Goal: Task Accomplishment & Management: Complete application form

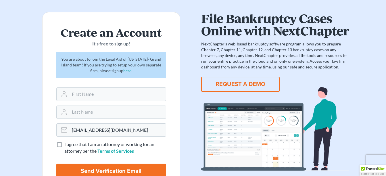
scroll to position [29, 0]
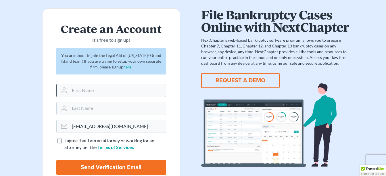
click at [106, 89] on input "text" at bounding box center [118, 90] width 96 height 13
type input "Heather"
type input "Bernt"
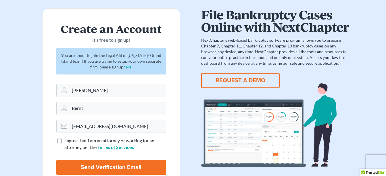
click at [64, 140] on label "I agree that I am an attorney or working for an attorney per the Terms of Servi…" at bounding box center [115, 143] width 102 height 13
click at [67, 140] on input "I agree that I am an attorney or working for an attorney per the Terms of Servi…" at bounding box center [69, 139] width 4 height 4
checkbox input "true"
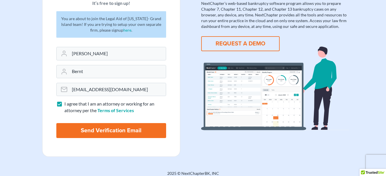
scroll to position [70, 0]
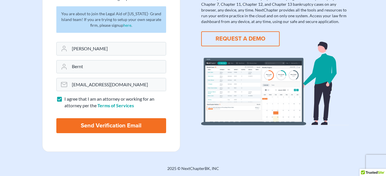
click at [111, 126] on input "Send Verification Email" at bounding box center [111, 125] width 110 height 15
type input "Thinking..."
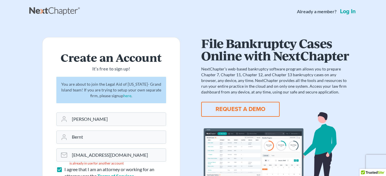
click at [347, 11] on link "Log in" at bounding box center [348, 12] width 18 height 6
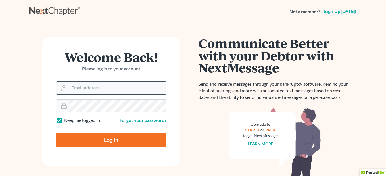
click at [96, 89] on input "Email Address" at bounding box center [117, 88] width 97 height 13
type input "hbernt@legalaidofnebraska.org"
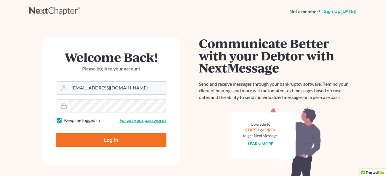
click at [134, 120] on link "Forgot your password?" at bounding box center [143, 119] width 47 height 5
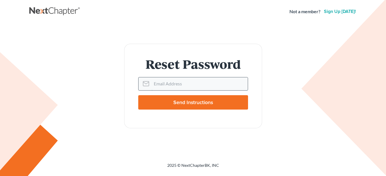
click at [169, 82] on input "Email Address" at bounding box center [199, 83] width 96 height 13
type input "[EMAIL_ADDRESS][DOMAIN_NAME]"
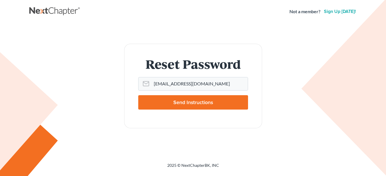
click at [174, 103] on input "Send Instructions" at bounding box center [193, 102] width 110 height 14
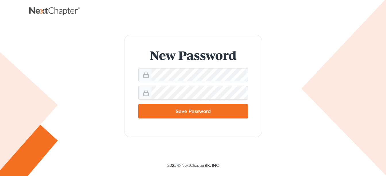
click at [192, 115] on input "Save Password" at bounding box center [193, 111] width 110 height 14
type input "Thinking..."
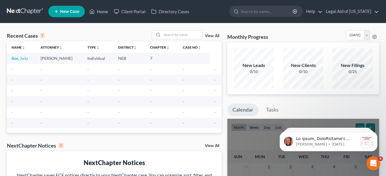
click at [70, 14] on span "New Case" at bounding box center [69, 11] width 19 height 4
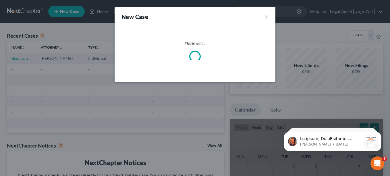
select select "48"
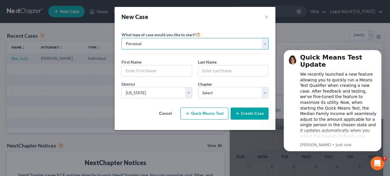
click at [157, 47] on select "Personal Business" at bounding box center [195, 43] width 147 height 11
click at [147, 46] on select "Personal Business" at bounding box center [195, 43] width 147 height 11
click at [146, 70] on input "text" at bounding box center [157, 70] width 70 height 11
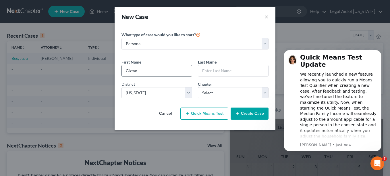
type input "Gizmo"
type input "Bernt"
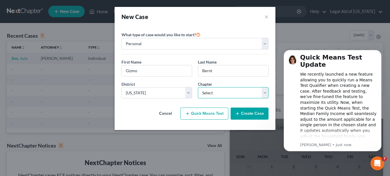
click at [212, 88] on select "Select 7 11 12 13" at bounding box center [233, 92] width 71 height 11
select select "0"
click at [198, 87] on select "Select 7 11 12 13" at bounding box center [233, 92] width 71 height 11
click at [248, 113] on button "Create Case" at bounding box center [250, 113] width 38 height 12
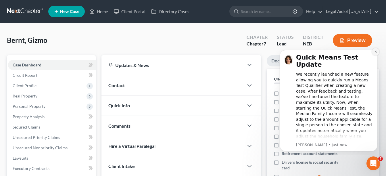
click at [375, 54] on button "Dismiss notification" at bounding box center [375, 51] width 7 height 7
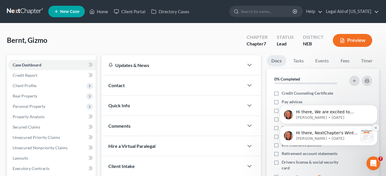
click at [375, 128] on icon "Dismiss notification" at bounding box center [375, 127] width 3 height 3
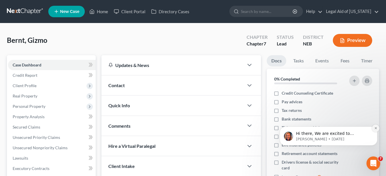
click at [376, 128] on icon "Dismiss notification" at bounding box center [375, 128] width 2 height 2
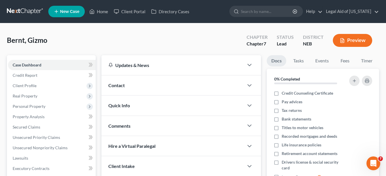
click at [218, 67] on div "Updates & News" at bounding box center [172, 65] width 128 height 6
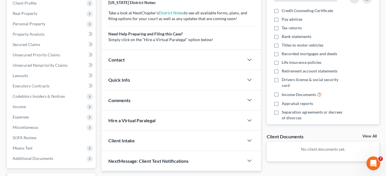
scroll to position [86, 0]
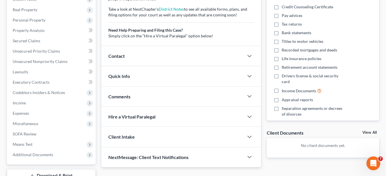
click at [216, 57] on div "Contact" at bounding box center [172, 56] width 142 height 20
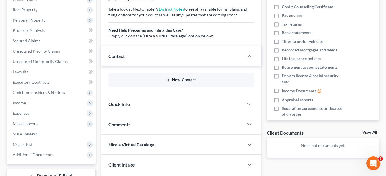
click at [186, 79] on button "New Contact" at bounding box center [181, 80] width 136 height 5
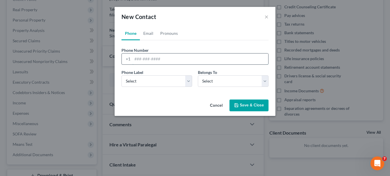
click at [159, 57] on input "tel" at bounding box center [200, 58] width 136 height 11
type input "4021234567"
click at [186, 84] on select "Select Mobile Home Work Other" at bounding box center [157, 80] width 71 height 11
select select "0"
click at [122, 75] on select "Select Mobile Home Work Other" at bounding box center [157, 80] width 71 height 11
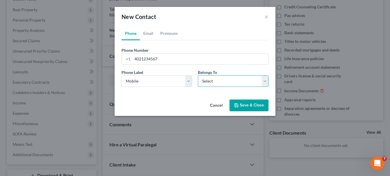
click at [217, 80] on select "Select Client Other" at bounding box center [233, 80] width 71 height 11
select select "0"
click at [198, 75] on select "Select Client Other" at bounding box center [233, 80] width 71 height 11
select select "0"
click at [149, 31] on link "Email" at bounding box center [148, 33] width 17 height 14
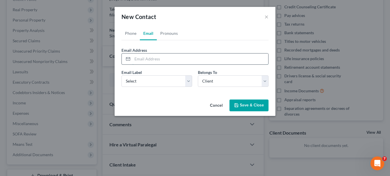
click at [149, 57] on input "email" at bounding box center [200, 58] width 136 height 11
type input "Gizmobernt@gmail.com"
select select "0"
click at [167, 31] on link "Pronouns" at bounding box center [169, 33] width 24 height 14
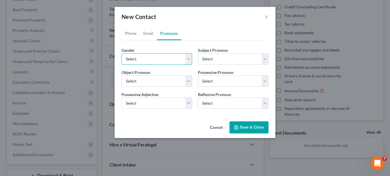
click at [159, 56] on select "Select Male Female Non Binary More Than One Person" at bounding box center [157, 58] width 71 height 11
select select "0"
click at [122, 53] on select "Select Male Female Non Binary More Than One Person" at bounding box center [157, 58] width 71 height 11
select select "0"
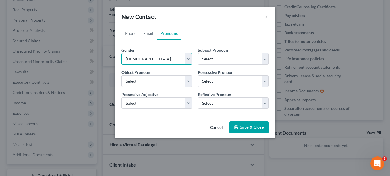
select select "0"
click at [251, 129] on button "Save & Close" at bounding box center [249, 127] width 39 height 12
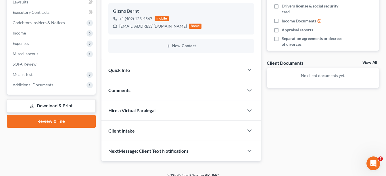
scroll to position [163, 0]
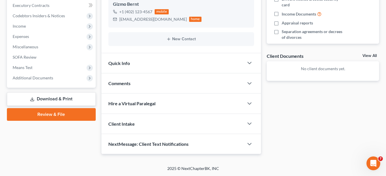
click at [242, 64] on div "Quick Info" at bounding box center [172, 63] width 142 height 20
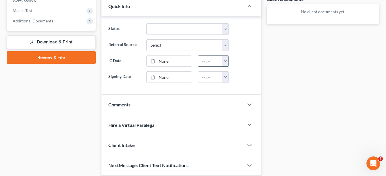
scroll to position [220, 0]
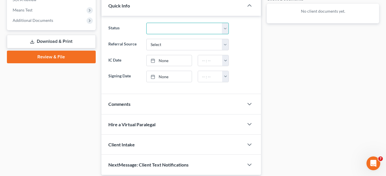
click at [225, 30] on select "Discharged Discharged & Reported Discharge Litigation Dismissal Notice Dismisse…" at bounding box center [187, 28] width 83 height 11
click at [238, 38] on ng-include "Status Discharged Discharged & Reported Discharge Litigation Dismissal Notice D…" at bounding box center [181, 52] width 146 height 59
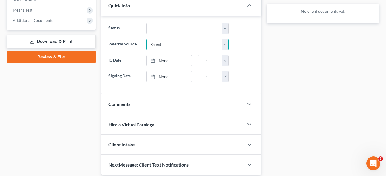
click at [226, 44] on select "Select Word Of Mouth Previous Clients Direct Mail Website Google Search Modern …" at bounding box center [187, 44] width 83 height 11
select select "3"
click at [146, 39] on select "Select Word Of Mouth Previous Clients Direct Mail Website Google Search Modern …" at bounding box center [187, 44] width 83 height 11
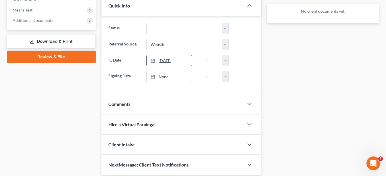
click at [182, 59] on link "9/15/2025" at bounding box center [169, 60] width 45 height 11
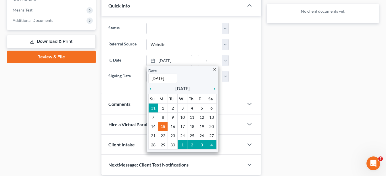
click at [245, 62] on div at bounding box center [244, 60] width 25 height 11
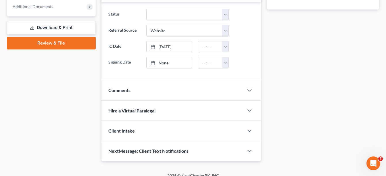
scroll to position [241, 0]
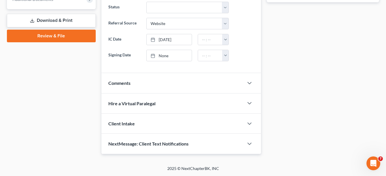
click at [236, 84] on div "Comments" at bounding box center [172, 83] width 142 height 20
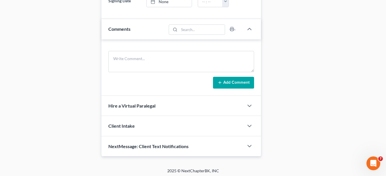
scroll to position [298, 0]
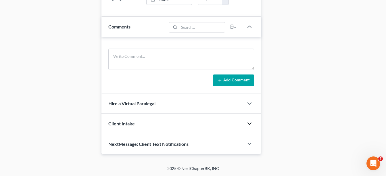
click at [247, 125] on icon "button" at bounding box center [249, 123] width 7 height 7
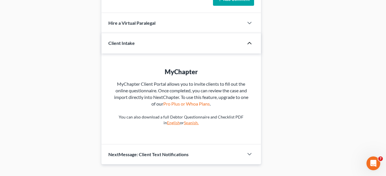
scroll to position [388, 0]
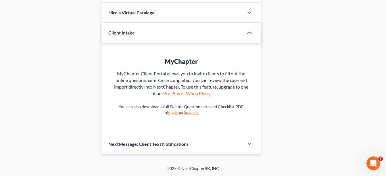
click at [246, 145] on div at bounding box center [252, 143] width 17 height 11
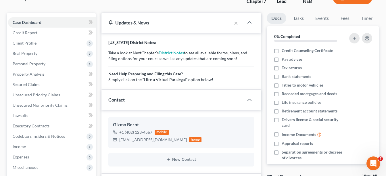
scroll to position [0, 0]
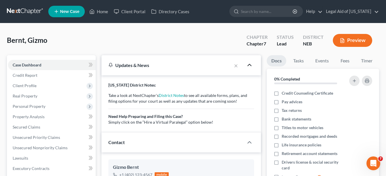
click at [248, 68] on icon "button" at bounding box center [249, 64] width 7 height 7
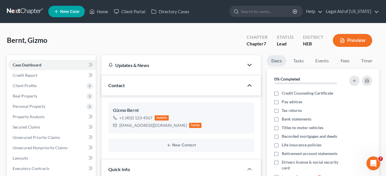
click at [249, 86] on icon "button" at bounding box center [249, 85] width 7 height 7
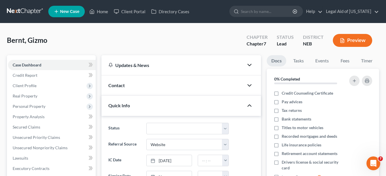
click at [251, 107] on icon "button" at bounding box center [249, 105] width 7 height 7
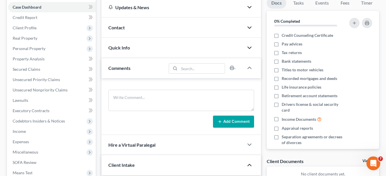
scroll to position [57, 0]
click at [250, 69] on icon "button" at bounding box center [249, 68] width 7 height 7
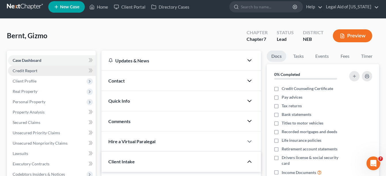
scroll to position [0, 0]
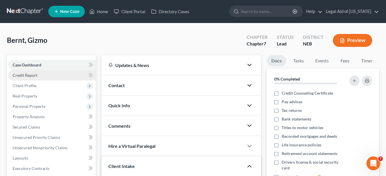
drag, startPoint x: 24, startPoint y: 76, endPoint x: 31, endPoint y: 78, distance: 7.3
click at [24, 76] on span "Credit Report" at bounding box center [25, 75] width 25 height 5
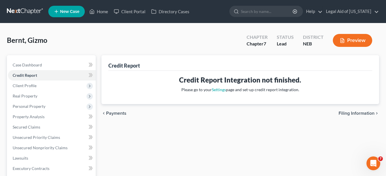
click at [348, 113] on span "Filing Information" at bounding box center [356, 113] width 36 height 5
select select "1"
select select "0"
select select "48"
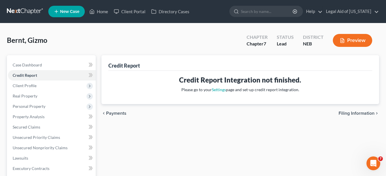
select select "30"
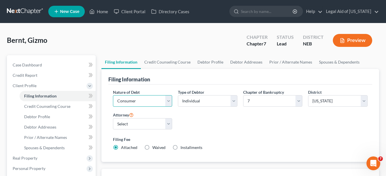
click at [167, 102] on select "Select Business Consumer Other" at bounding box center [142, 100] width 59 height 11
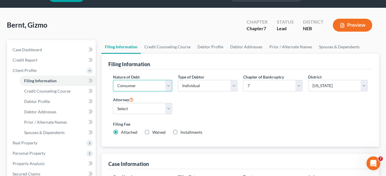
scroll to position [29, 0]
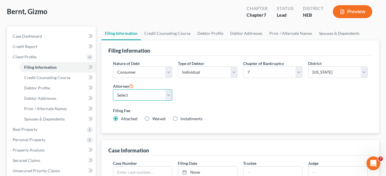
click at [168, 94] on select "Select Lea Wroblewski - null Philip Martin - NEB" at bounding box center [142, 94] width 59 height 11
select select "1"
click at [113, 89] on select "Select Lea Wroblewski - null Philip Martin - NEB" at bounding box center [142, 94] width 59 height 11
click at [152, 118] on label "Waived Waived" at bounding box center [158, 119] width 13 height 6
click at [155, 118] on input "Waived Waived" at bounding box center [157, 118] width 4 height 4
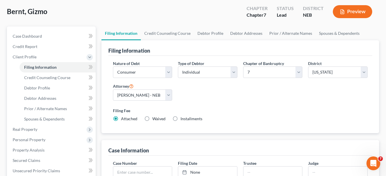
radio input "true"
radio input "false"
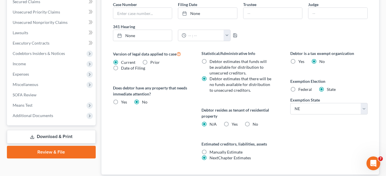
scroll to position [201, 0]
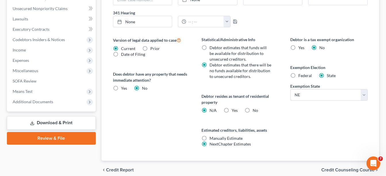
click at [232, 109] on label "Yes Yes" at bounding box center [235, 110] width 6 height 6
click at [234, 109] on input "Yes Yes" at bounding box center [236, 109] width 4 height 4
radio input "true"
radio input "false"
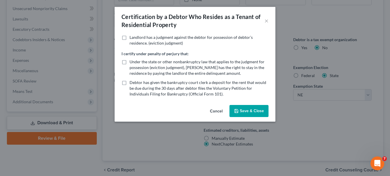
click at [130, 62] on label "Under the state or other nonbankruptcy law that applies to the judgment for pos…" at bounding box center [199, 67] width 139 height 17
click at [132, 62] on input "Under the state or other nonbankruptcy law that applies to the judgment for pos…" at bounding box center [134, 61] width 4 height 4
checkbox input "true"
click at [248, 114] on button "Save & Close" at bounding box center [249, 111] width 39 height 12
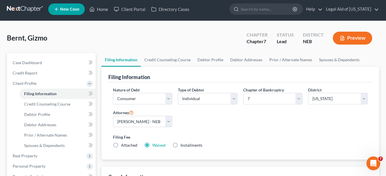
scroll to position [0, 0]
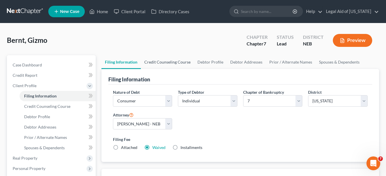
click at [161, 61] on link "Credit Counseling Course" at bounding box center [167, 62] width 53 height 14
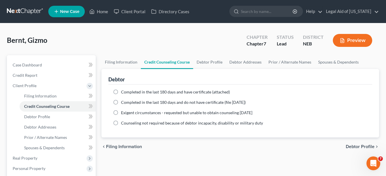
click at [121, 92] on label "Completed in the last 180 days and have certificate (attached)" at bounding box center [175, 92] width 109 height 6
click at [123, 92] on input "Completed in the last 180 days and have certificate (attached)" at bounding box center [125, 91] width 4 height 4
radio input "true"
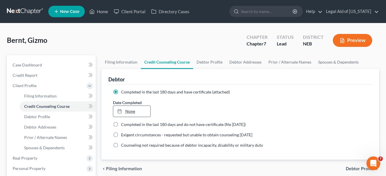
type input "9/15/2025"
click at [138, 107] on link "9/15/2025" at bounding box center [131, 111] width 37 height 11
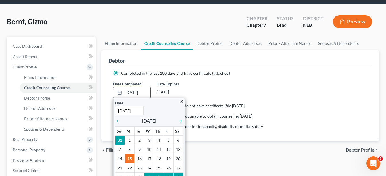
scroll to position [29, 0]
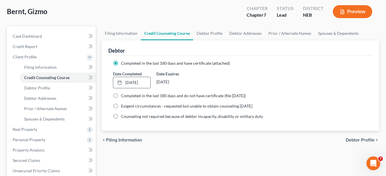
click at [121, 95] on label "Completed in the last 180 days and do not have certificate (file within 14 days)" at bounding box center [183, 96] width 125 height 6
click at [123, 95] on input "Completed in the last 180 days and do not have certificate (file within 14 days)" at bounding box center [125, 95] width 4 height 4
radio input "true"
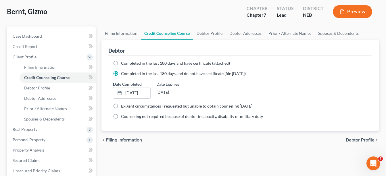
click at [121, 65] on label "Completed in the last 180 days and have certificate (attached)" at bounding box center [175, 63] width 109 height 6
click at [123, 64] on input "Completed in the last 180 days and have certificate (attached)" at bounding box center [125, 62] width 4 height 4
radio input "true"
radio input "false"
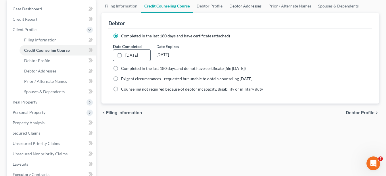
scroll to position [0, 0]
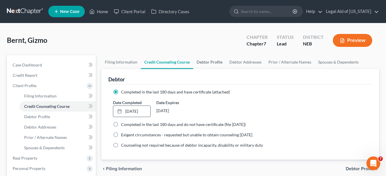
click at [205, 60] on link "Debtor Profile" at bounding box center [209, 62] width 33 height 14
select select "0"
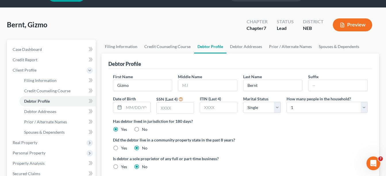
scroll to position [29, 0]
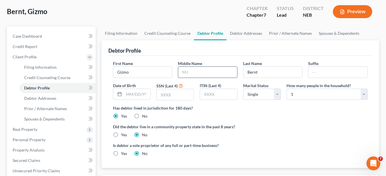
click at [188, 72] on input "text" at bounding box center [207, 72] width 59 height 11
click at [133, 93] on input "text" at bounding box center [137, 94] width 26 height 11
type input "06/01/2018"
click at [165, 93] on input "text" at bounding box center [175, 94] width 37 height 11
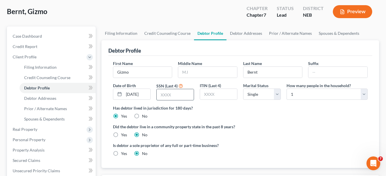
scroll to position [0, 0]
type input "1234"
click at [364, 98] on select "Select 1 2 3 4 5 6 7 8 9 10 11 12 13 14 15 16 17 18 19 20" at bounding box center [326, 93] width 81 height 11
click at [328, 117] on div "Has debtor lived in jurisdiction for 180 days? Yes No Debtor must reside in jur…" at bounding box center [240, 112] width 255 height 14
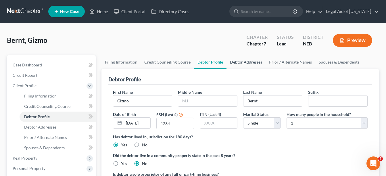
click at [239, 59] on link "Debtor Addresses" at bounding box center [245, 62] width 39 height 14
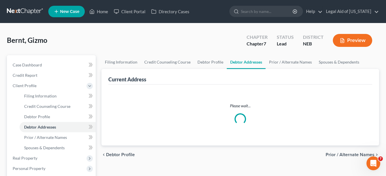
select select "0"
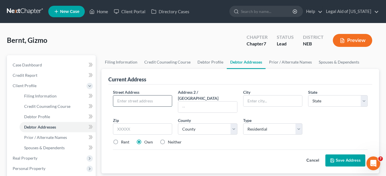
click at [154, 99] on input "text" at bounding box center [142, 100] width 59 height 11
type input "123 South 45th Street"
type input "Lincoln"
select select "30"
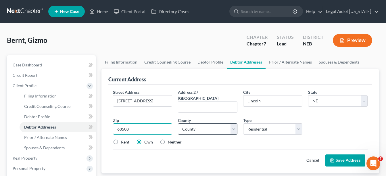
type input "68508"
click at [235, 123] on select "County Adams County Antelope County Arthur County Banner County Blaine County B…" at bounding box center [207, 128] width 59 height 11
select select "54"
click at [178, 123] on select "County Adams County Antelope County Arthur County Banner County Blaine County B…" at bounding box center [207, 128] width 59 height 11
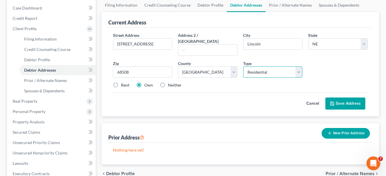
scroll to position [57, 0]
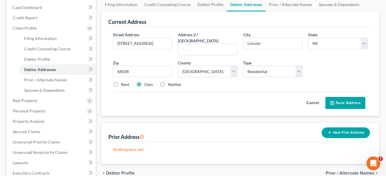
click at [121, 82] on label "Rent" at bounding box center [125, 85] width 8 height 6
click at [123, 82] on input "Rent" at bounding box center [125, 84] width 4 height 4
radio input "true"
click at [168, 82] on label "Neither" at bounding box center [175, 85] width 14 height 6
click at [170, 82] on input "Neither" at bounding box center [172, 84] width 4 height 4
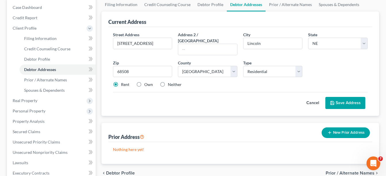
radio input "true"
click at [342, 97] on button "Save Address" at bounding box center [345, 103] width 40 height 12
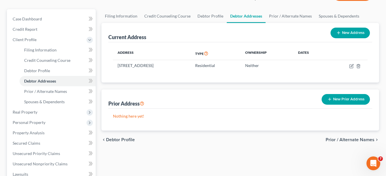
scroll to position [0, 0]
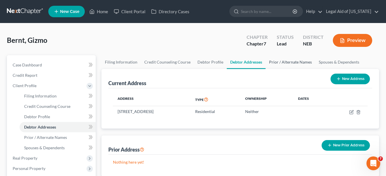
click at [285, 61] on link "Prior / Alternate Names" at bounding box center [290, 62] width 50 height 14
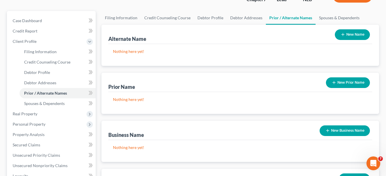
scroll to position [57, 0]
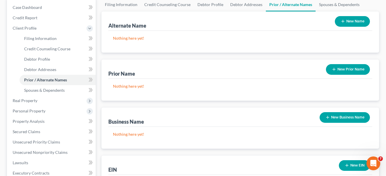
click at [343, 71] on button "New Prior Name" at bounding box center [348, 69] width 44 height 11
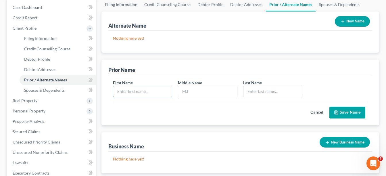
click at [139, 92] on input "text" at bounding box center [142, 91] width 59 height 11
type input "Gizzy"
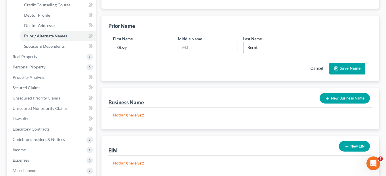
scroll to position [115, 0]
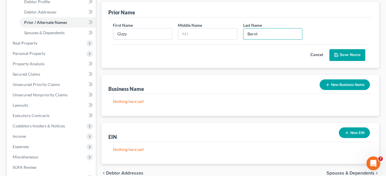
type input "Bernt"
click at [346, 57] on button "Save Name" at bounding box center [347, 55] width 36 height 12
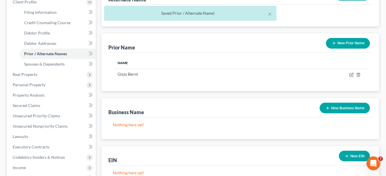
scroll to position [0, 0]
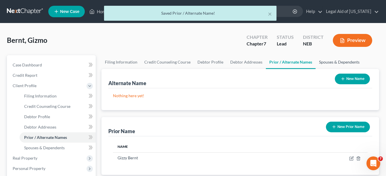
click at [325, 62] on link "Spouses & Dependents" at bounding box center [338, 62] width 47 height 14
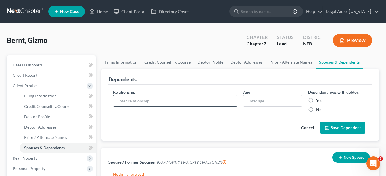
click at [183, 101] on input "text" at bounding box center [175, 100] width 124 height 11
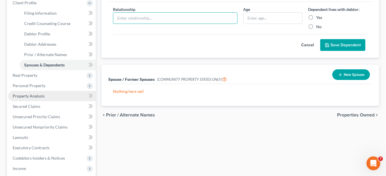
scroll to position [86, 0]
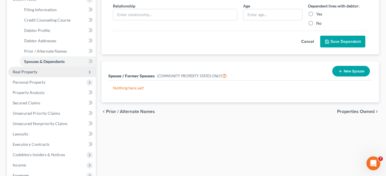
click at [26, 73] on span "Real Property" at bounding box center [25, 71] width 25 height 5
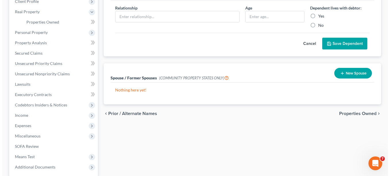
scroll to position [0, 0]
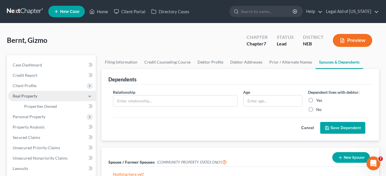
click at [26, 96] on span "Real Property" at bounding box center [25, 95] width 25 height 5
click at [27, 97] on span "Real Property" at bounding box center [25, 95] width 25 height 5
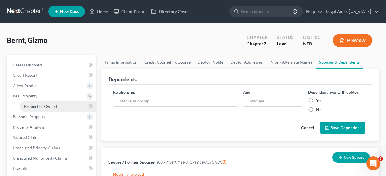
click at [33, 105] on span "Properties Owned" at bounding box center [40, 106] width 33 height 5
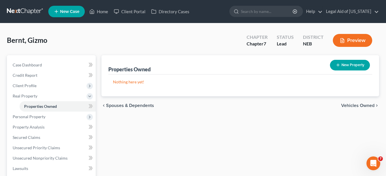
click at [355, 107] on span "Vehicles Owned" at bounding box center [357, 105] width 33 height 5
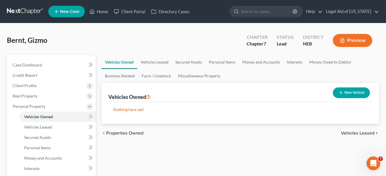
click at [348, 90] on button "New Vehicle" at bounding box center [351, 92] width 37 height 11
select select "0"
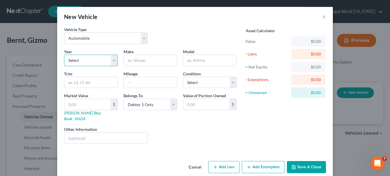
click at [85, 60] on select "Select 2026 2025 2024 2023 2022 2021 2020 2019 2018 2017 2016 2015 2014 2013 20…" at bounding box center [91, 60] width 54 height 11
select select "125"
click at [64, 55] on select "Select 2026 2025 2024 2023 2022 2021 2020 2019 2018 2017 2016 2015 2014 2013 20…" at bounding box center [91, 60] width 54 height 11
click at [136, 62] on input "text" at bounding box center [150, 60] width 53 height 11
type input "Ford"
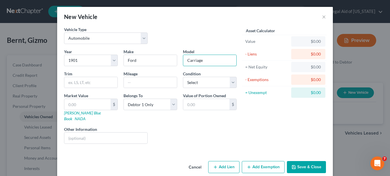
type input "Carriage"
type input "900000"
click at [234, 85] on select "Select Excellent Very Good Good Fair Poor" at bounding box center [210, 82] width 54 height 11
select select "4"
click at [183, 77] on select "Select Excellent Very Good Good Fair Poor" at bounding box center [210, 82] width 54 height 11
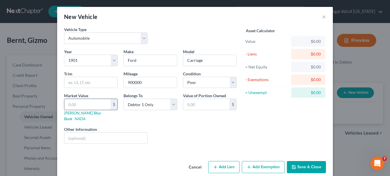
click at [105, 102] on input "text" at bounding box center [87, 104] width 46 height 11
type input "1"
type input "1.00"
type input "1"
click at [224, 161] on button "Add Lien" at bounding box center [223, 167] width 31 height 12
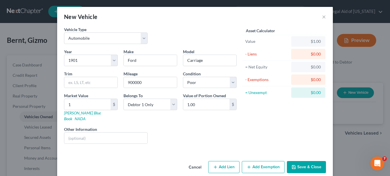
select select "0"
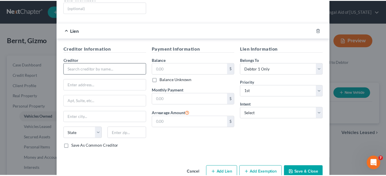
scroll to position [138, 0]
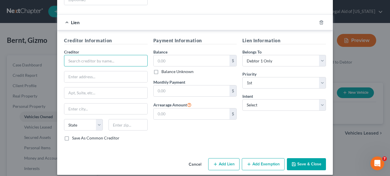
click at [87, 55] on input "text" at bounding box center [106, 60] width 84 height 11
type input "H"
type input "Name"
type input "987 N. 64th St."
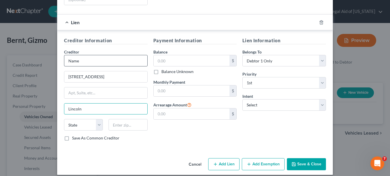
type input "Lincoln"
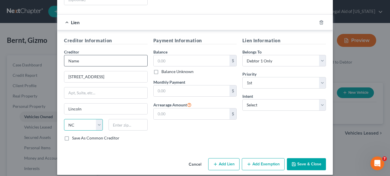
select select "30"
type input "68508"
click at [90, 56] on input "Name" at bounding box center [106, 60] width 84 height 11
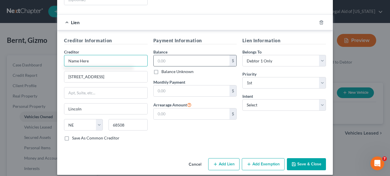
type input "Name Here"
click at [172, 57] on input "text" at bounding box center [192, 60] width 76 height 11
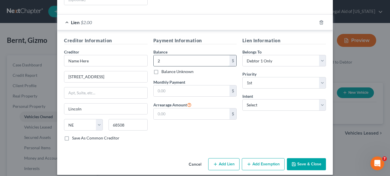
type input "2"
click at [193, 85] on input "text" at bounding box center [192, 90] width 76 height 11
type input "0.1"
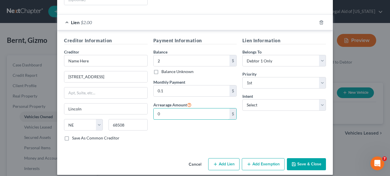
type input "0"
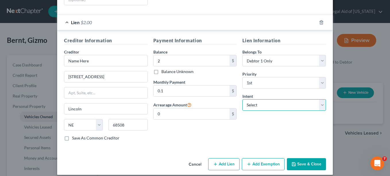
click at [266, 99] on select "Select Surrender Redeem Reaffirm Avoid Other" at bounding box center [284, 104] width 84 height 11
click at [242, 99] on select "Select Surrender Redeem Reaffirm Avoid Other" at bounding box center [284, 104] width 84 height 11
click at [266, 99] on select "Select Surrender Redeem Reaffirm Avoid Other" at bounding box center [284, 104] width 84 height 11
select select "4"
click at [242, 99] on select "Select Surrender Redeem Reaffirm Avoid Other" at bounding box center [284, 104] width 84 height 11
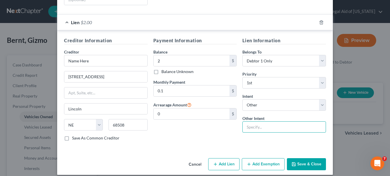
click at [254, 121] on input "text" at bounding box center [284, 126] width 84 height 11
type input "Continue Payments"
click at [296, 158] on button "Save & Close" at bounding box center [306, 164] width 39 height 12
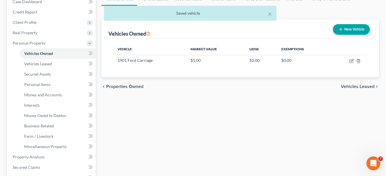
scroll to position [0, 0]
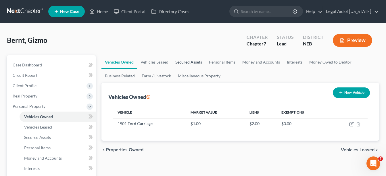
click at [191, 63] on link "Secured Assets" at bounding box center [189, 62] width 34 height 14
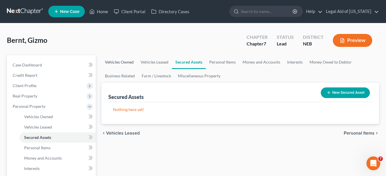
click at [126, 61] on link "Vehicles Owned" at bounding box center [119, 62] width 36 height 14
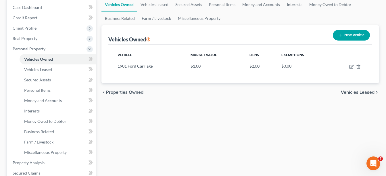
scroll to position [29, 0]
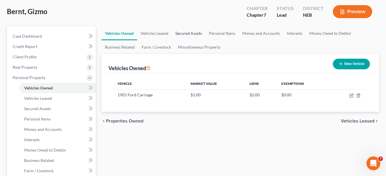
click at [186, 35] on link "Secured Assets" at bounding box center [189, 33] width 34 height 14
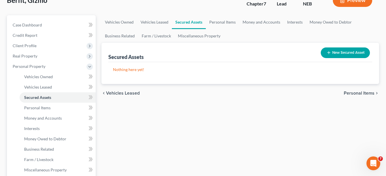
scroll to position [57, 0]
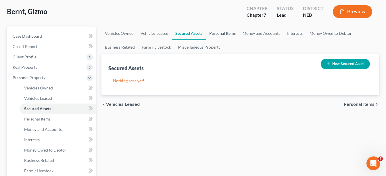
click at [217, 34] on link "Personal Items" at bounding box center [222, 33] width 33 height 14
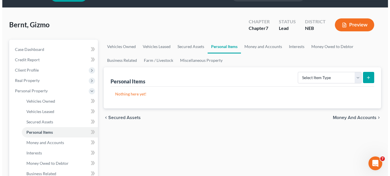
scroll to position [29, 0]
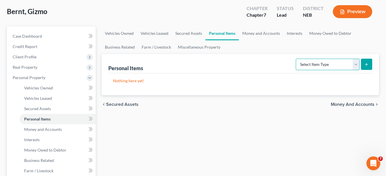
click at [356, 65] on select "Select Item Type Clothing Collectibles Of Value Electronics Firearms Household …" at bounding box center [328, 64] width 64 height 11
select select "household_goods"
click at [296, 59] on select "Select Item Type Clothing Collectibles Of Value Electronics Firearms Household …" at bounding box center [328, 64] width 64 height 11
click at [369, 66] on button "submit" at bounding box center [366, 64] width 11 height 11
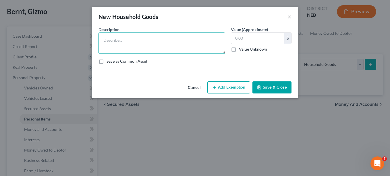
click at [129, 47] on textarea at bounding box center [162, 42] width 127 height 21
type textarea "Cat dish, cat brush"
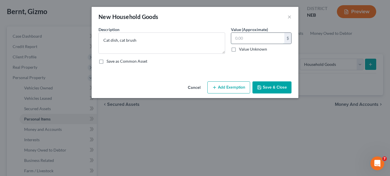
click at [254, 35] on input "text" at bounding box center [257, 38] width 53 height 11
type input "1.00"
click at [226, 87] on button "Add Exemption" at bounding box center [228, 87] width 43 height 12
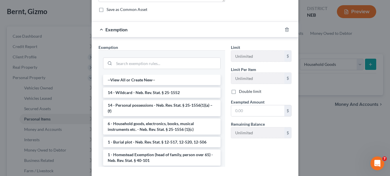
scroll to position [57, 0]
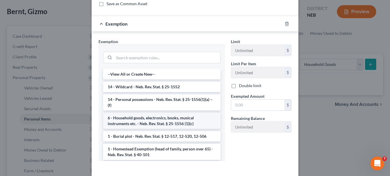
click at [142, 125] on li "6 - Household goods, electronics, books, musical instruments etc. - Neb. Rev. S…" at bounding box center [162, 121] width 118 height 16
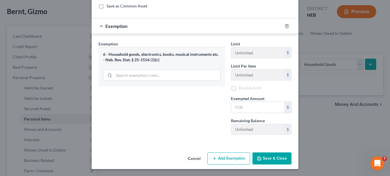
scroll to position [56, 0]
click at [267, 109] on input "text" at bounding box center [257, 107] width 53 height 11
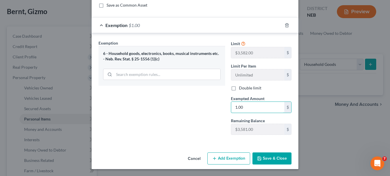
type input "1.00"
click at [266, 159] on button "Save & Close" at bounding box center [272, 158] width 39 height 12
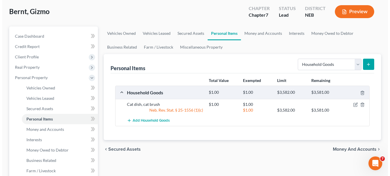
scroll to position [57, 0]
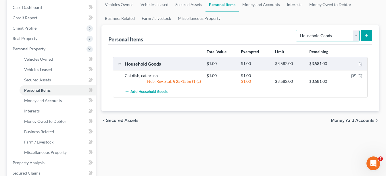
click at [356, 36] on select "Select Item Type Clothing Collectibles Of Value Electronics Firearms Household …" at bounding box center [328, 35] width 64 height 11
select select "collectibles_of_value"
click at [296, 30] on select "Select Item Type Clothing Collectibles Of Value Electronics Firearms Household …" at bounding box center [328, 35] width 64 height 11
click at [363, 36] on button "submit" at bounding box center [366, 35] width 11 height 11
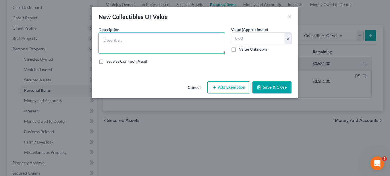
click at [157, 46] on textarea at bounding box center [162, 42] width 127 height 21
type textarea "Cat Toys"
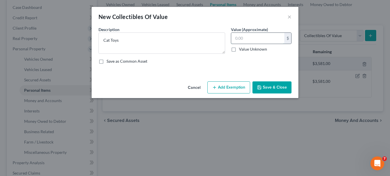
click at [241, 39] on input "text" at bounding box center [257, 38] width 53 height 11
type input "1"
click at [221, 85] on button "Add Exemption" at bounding box center [228, 87] width 43 height 12
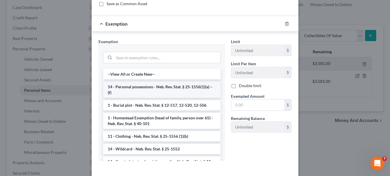
scroll to position [29, 0]
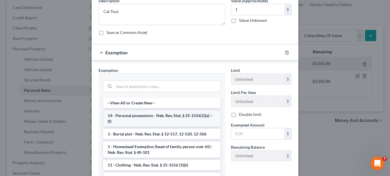
click at [171, 115] on li "14 - Personal possessions - Neb. Rev. Stat. § 25-1556(1)(a) – (f)" at bounding box center [162, 118] width 118 height 16
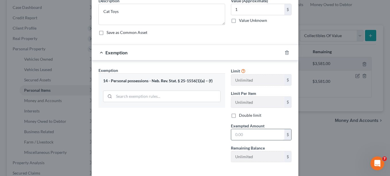
click at [248, 133] on input "text" at bounding box center [257, 134] width 53 height 11
type input "1"
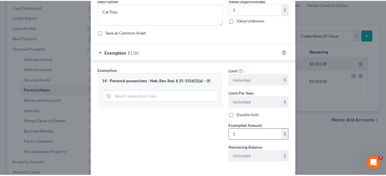
scroll to position [56, 0]
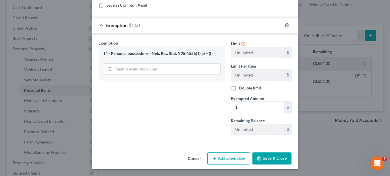
click at [264, 159] on button "Save & Close" at bounding box center [272, 158] width 39 height 12
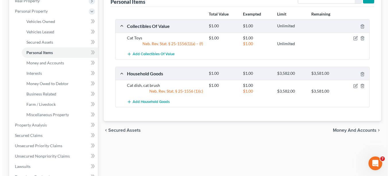
scroll to position [0, 0]
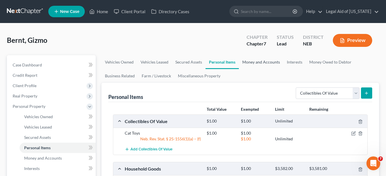
click at [255, 58] on link "Money and Accounts" at bounding box center [261, 62] width 45 height 14
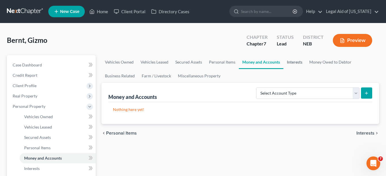
click at [299, 63] on link "Interests" at bounding box center [294, 62] width 22 height 14
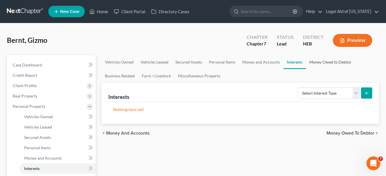
click at [328, 62] on link "Money Owed to Debtor" at bounding box center [330, 62] width 49 height 14
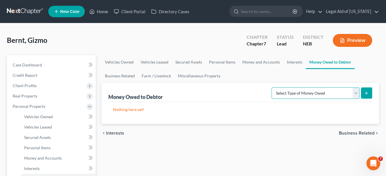
click at [357, 93] on select "Select Type of Money Owed Accounts Receivable Alimony Child Support Claims Agai…" at bounding box center [315, 92] width 88 height 11
select select "other_contingent_and_unliquidated_claims"
click at [271, 87] on select "Select Type of Money Owed Accounts Receivable Alimony Child Support Claims Agai…" at bounding box center [315, 92] width 88 height 11
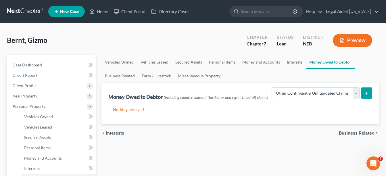
click at [361, 92] on button "submit" at bounding box center [366, 92] width 11 height 11
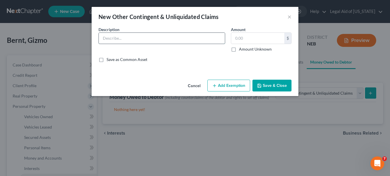
click at [124, 35] on input "text" at bounding box center [162, 38] width 126 height 11
type input "Cat Treats"
click at [250, 39] on input "text" at bounding box center [257, 38] width 53 height 11
type input "1"
click at [233, 86] on button "Add Exemption" at bounding box center [228, 86] width 43 height 12
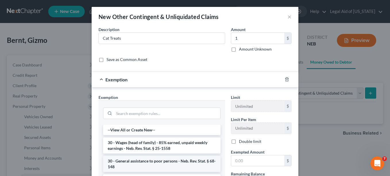
click at [159, 161] on li "30 - General assistance to poor persons - Neb. Rev. Stat. § 68-148" at bounding box center [162, 164] width 118 height 16
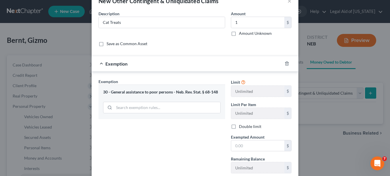
scroll to position [29, 0]
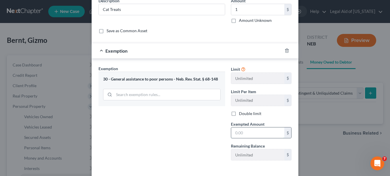
click at [242, 136] on input "text" at bounding box center [257, 132] width 53 height 11
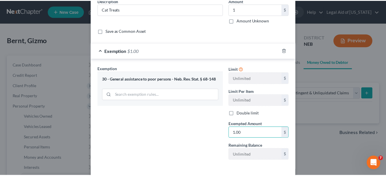
scroll to position [54, 0]
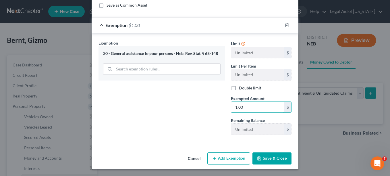
type input "1.00"
click at [266, 159] on button "Save & Close" at bounding box center [272, 158] width 39 height 12
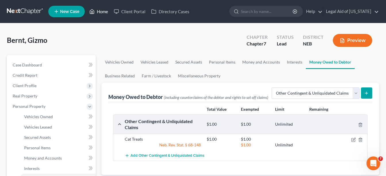
click at [102, 12] on link "Home" at bounding box center [98, 11] width 24 height 10
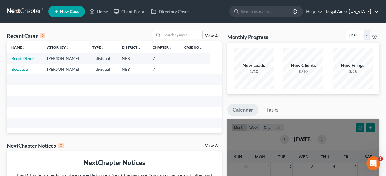
click at [367, 11] on link "Legal Aid of [US_STATE]" at bounding box center [351, 11] width 56 height 10
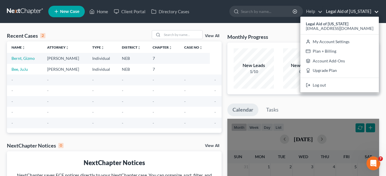
drag, startPoint x: 104, startPoint y: 138, endPoint x: 106, endPoint y: 140, distance: 3.1
click at [104, 139] on div "Recent Cases 2 View All Name unfold_more expand_more expand_less Attorney unfol…" at bounding box center [114, 172] width 220 height 284
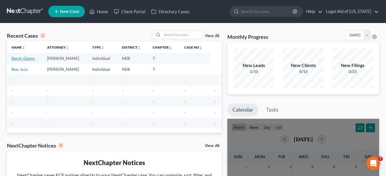
click at [27, 59] on link "Bernt, Gizmo" at bounding box center [22, 58] width 23 height 5
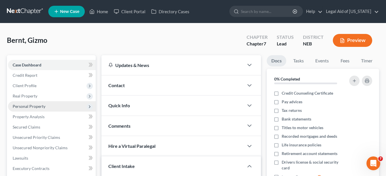
click at [35, 105] on span "Personal Property" at bounding box center [29, 106] width 33 height 5
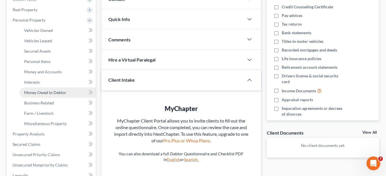
scroll to position [115, 0]
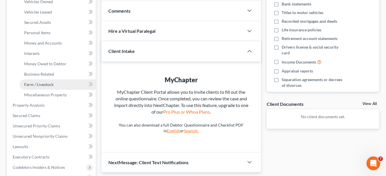
click at [48, 84] on span "Farm / Livestock" at bounding box center [38, 84] width 29 height 5
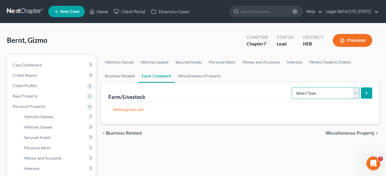
click at [358, 92] on select "Select Type Animals & Livestock Crops: Growing or Harvested Farming Equipment F…" at bounding box center [326, 92] width 68 height 11
select select "animals"
click at [292, 87] on select "Select Type Animals & Livestock Crops: Growing or Harvested Farming Equipment F…" at bounding box center [326, 92] width 68 height 11
click at [365, 93] on icon "submit" at bounding box center [366, 93] width 5 height 5
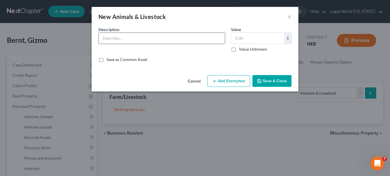
click at [125, 39] on input "text" at bounding box center [162, 38] width 126 height 11
type input "Bugs"
click at [245, 38] on input "text" at bounding box center [257, 38] width 53 height 11
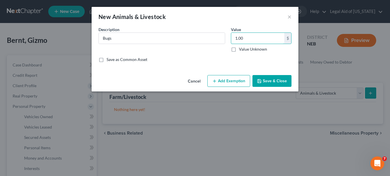
type input "1.00"
click at [233, 76] on button "Add Exemption" at bounding box center [228, 81] width 43 height 12
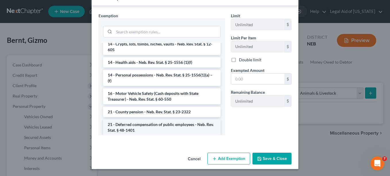
scroll to position [45, 0]
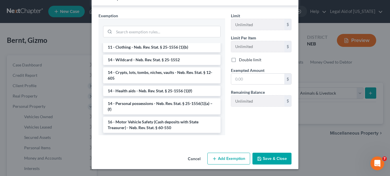
click at [157, 107] on li "14 - Personal possessions - Neb. Rev. Stat. § 25-1556(1)(a) – (f)" at bounding box center [162, 106] width 118 height 16
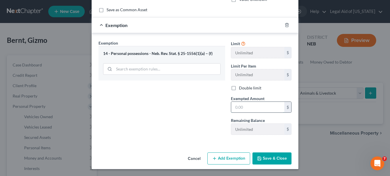
click at [260, 106] on input "text" at bounding box center [257, 107] width 53 height 11
type input "1.00"
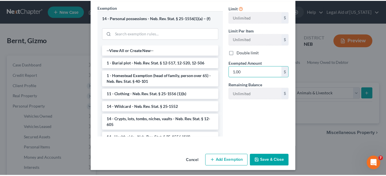
scroll to position [87, 0]
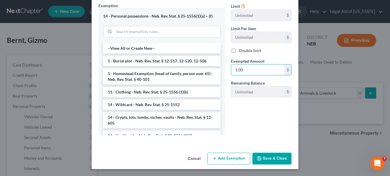
click at [261, 159] on button "Save & Close" at bounding box center [272, 159] width 39 height 12
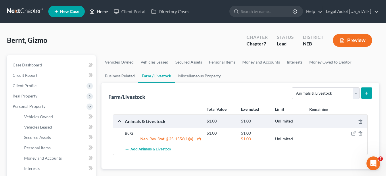
click at [97, 14] on link "Home" at bounding box center [98, 11] width 24 height 10
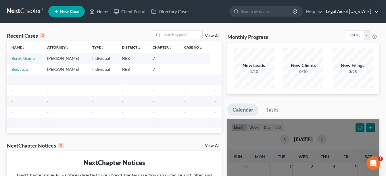
click at [363, 14] on link "Legal Aid of [US_STATE]" at bounding box center [351, 11] width 56 height 10
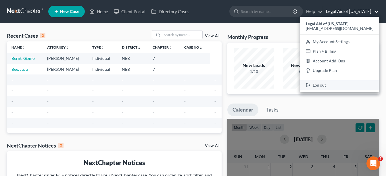
click at [333, 84] on link "Log out" at bounding box center [339, 85] width 78 height 10
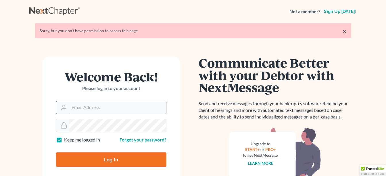
click at [120, 107] on input "Email Address" at bounding box center [117, 107] width 97 height 13
type input "[EMAIL_ADDRESS][DOMAIN_NAME]"
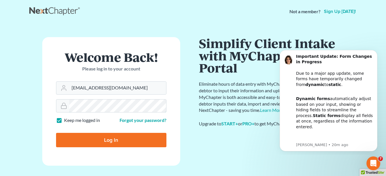
click at [56, 133] on input "Log In" at bounding box center [111, 140] width 110 height 14
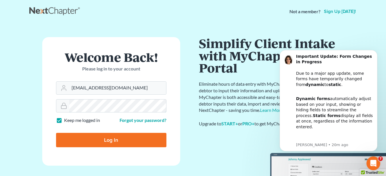
type input "Thinking..."
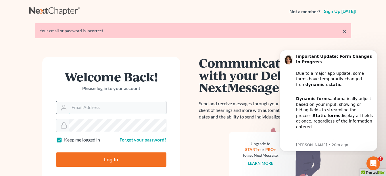
click at [116, 111] on input "Email Address" at bounding box center [117, 107] width 97 height 13
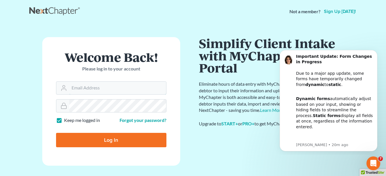
type input "[EMAIL_ADDRESS][DOMAIN_NAME]"
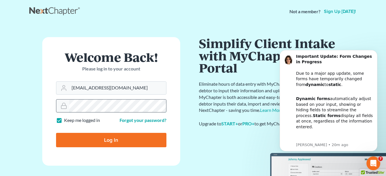
click at [56, 133] on input "Log In" at bounding box center [111, 140] width 110 height 14
type input "Thinking..."
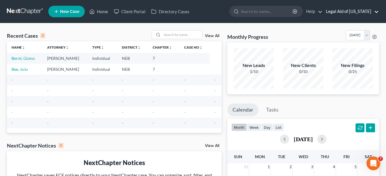
click at [355, 12] on link "Legal Aid of [US_STATE]" at bounding box center [351, 11] width 56 height 10
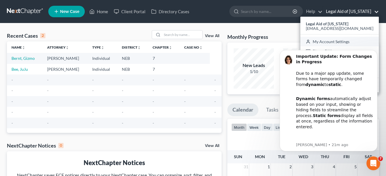
click at [353, 42] on link "My Account Settings" at bounding box center [339, 42] width 78 height 10
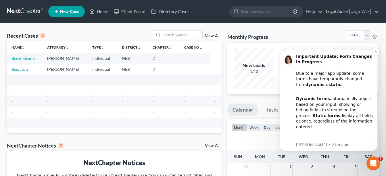
select select "23"
select select "30"
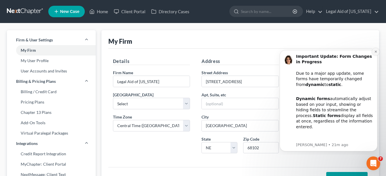
click at [375, 53] on icon "Dismiss notification" at bounding box center [375, 51] width 3 height 3
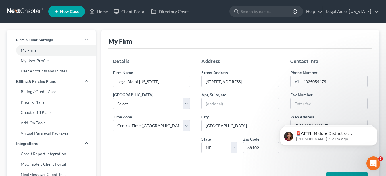
click at [126, 154] on div "Details Firm Name * Legal Aid of Nebraska Primary District Select Alabama - Mid…" at bounding box center [151, 108] width 89 height 100
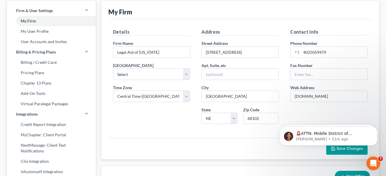
scroll to position [29, 0]
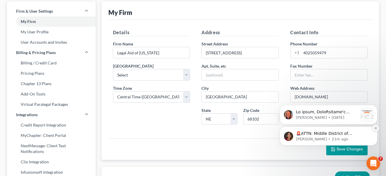
click at [375, 128] on icon "Dismiss notification" at bounding box center [375, 127] width 3 height 3
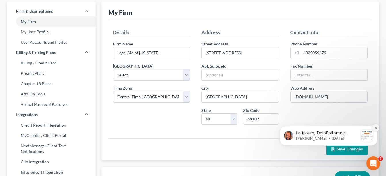
click at [376, 128] on icon "Dismiss notification" at bounding box center [375, 127] width 3 height 3
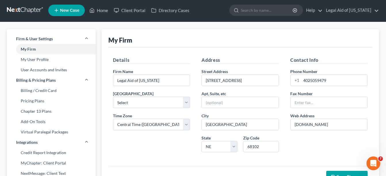
scroll to position [0, 0]
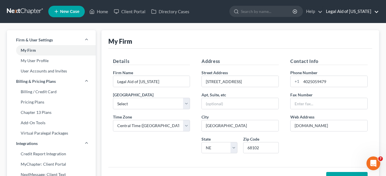
click at [374, 10] on link "Legal Aid of [US_STATE]" at bounding box center [351, 11] width 56 height 10
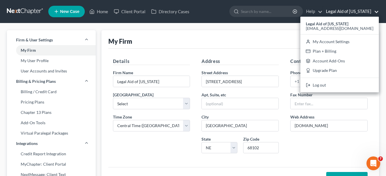
click at [230, 43] on div "My Firm" at bounding box center [240, 39] width 264 height 18
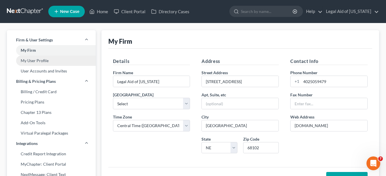
click at [38, 62] on link "My User Profile" at bounding box center [51, 60] width 89 height 10
select select "30"
select select "paralegal"
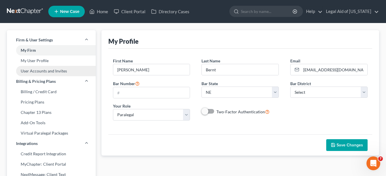
click at [50, 71] on link "User Accounts and Invites" at bounding box center [51, 71] width 89 height 10
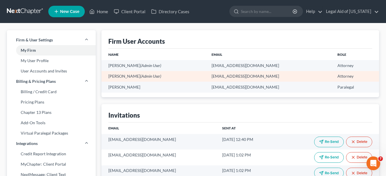
scroll to position [29, 0]
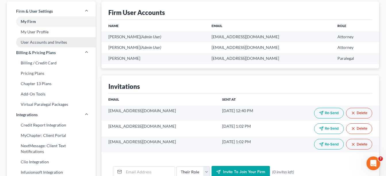
click at [42, 45] on link "User Accounts and Invites" at bounding box center [51, 42] width 89 height 10
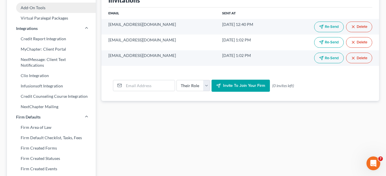
scroll to position [0, 0]
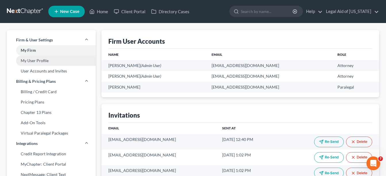
click at [39, 60] on link "My User Profile" at bounding box center [51, 60] width 89 height 10
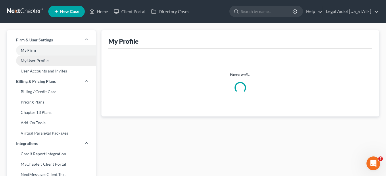
select select "30"
select select "paralegal"
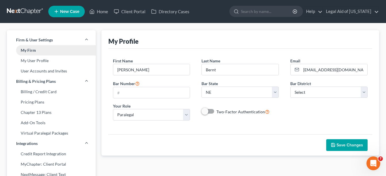
click at [28, 51] on link "My Firm" at bounding box center [51, 50] width 89 height 10
select select "48"
select select "23"
select select "30"
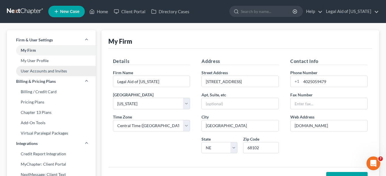
click at [40, 69] on link "User Accounts and Invites" at bounding box center [51, 71] width 89 height 10
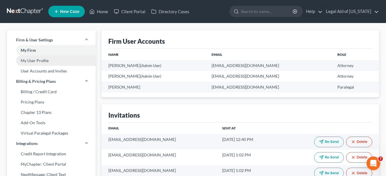
click at [40, 62] on link "My User Profile" at bounding box center [51, 60] width 89 height 10
select select "30"
select select "paralegal"
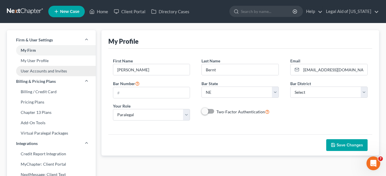
click at [38, 70] on link "User Accounts and Invites" at bounding box center [51, 71] width 89 height 10
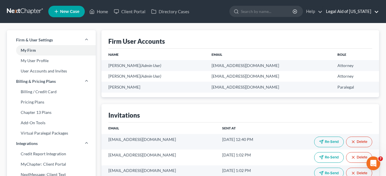
click at [360, 13] on link "Legal Aid of [US_STATE]" at bounding box center [351, 11] width 56 height 10
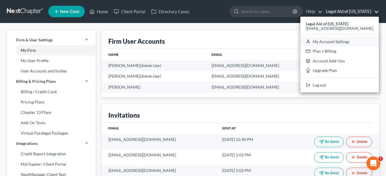
click at [335, 43] on link "My Account Settings" at bounding box center [339, 42] width 78 height 10
select select "48"
select select "23"
select select "30"
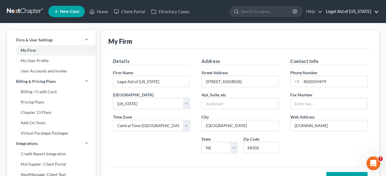
click at [372, 12] on link "Legal Aid of [US_STATE]" at bounding box center [351, 11] width 56 height 10
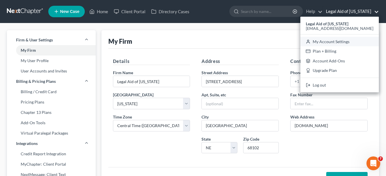
click at [333, 41] on link "My Account Settings" at bounding box center [339, 42] width 78 height 10
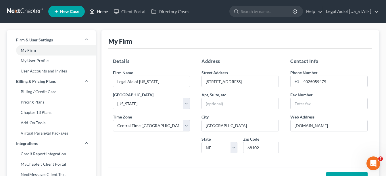
click at [99, 13] on link "Home" at bounding box center [98, 11] width 24 height 10
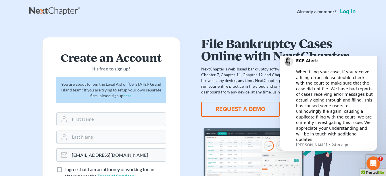
click at [348, 12] on link "Log in" at bounding box center [348, 12] width 18 height 6
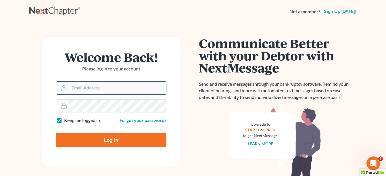
click at [73, 86] on input "Email Address" at bounding box center [117, 88] width 97 height 13
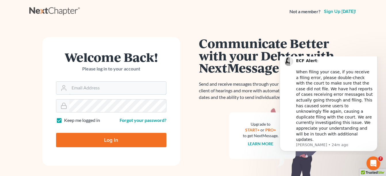
type input "[EMAIL_ADDRESS][DOMAIN_NAME]"
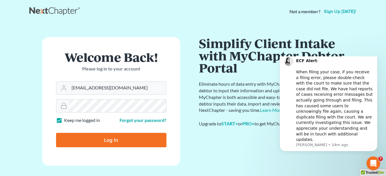
click at [56, 133] on input "Log In" at bounding box center [111, 140] width 110 height 14
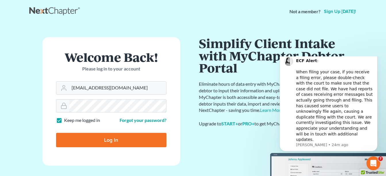
type input "Thinking..."
